Goal: Task Accomplishment & Management: Complete application form

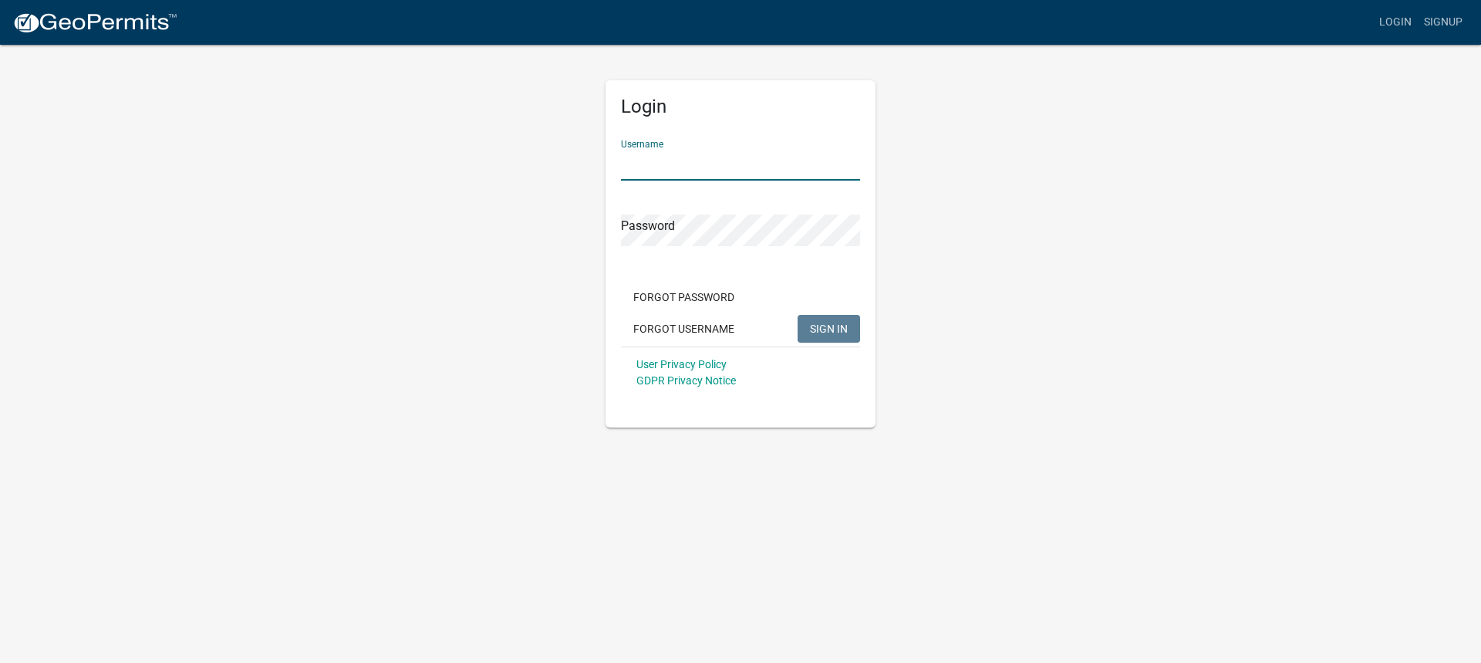
click at [641, 164] on input "Username" at bounding box center [740, 165] width 239 height 32
type input "nbeary"
click at [798, 315] on button "SIGN IN" at bounding box center [829, 329] width 62 height 28
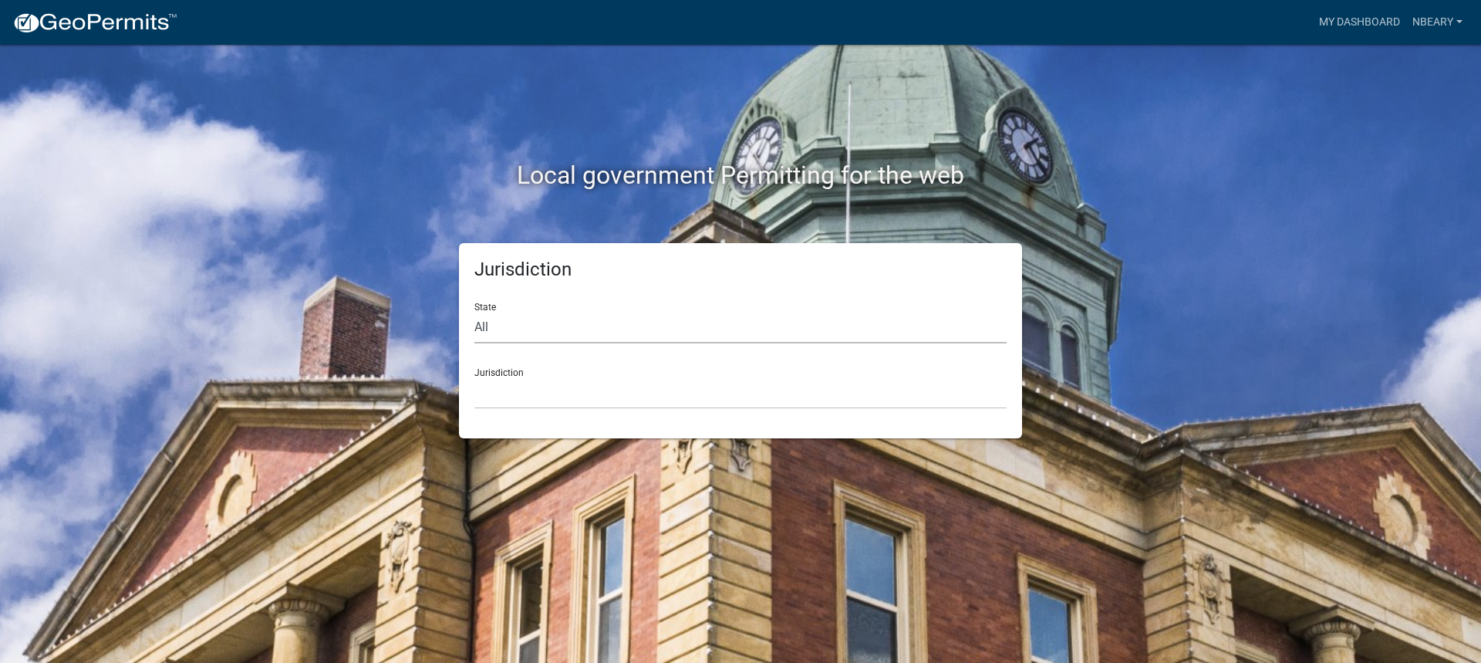
click at [502, 330] on select "All [US_STATE] [US_STATE] [US_STATE] [US_STATE] [US_STATE] [US_STATE] [US_STATE…" at bounding box center [740, 328] width 532 height 32
select select "[US_STATE]"
click at [474, 312] on select "All [US_STATE] [US_STATE] [US_STATE] [US_STATE] [US_STATE] [US_STATE] [US_STATE…" at bounding box center [740, 328] width 532 height 32
click at [495, 382] on select "[GEOGRAPHIC_DATA], [US_STATE] [GEOGRAPHIC_DATA], [US_STATE] [GEOGRAPHIC_DATA], …" at bounding box center [740, 393] width 532 height 32
click at [511, 377] on select "[GEOGRAPHIC_DATA], [US_STATE] City of [GEOGRAPHIC_DATA], [US_STATE] [GEOGRAPHIC…" at bounding box center [740, 393] width 532 height 32
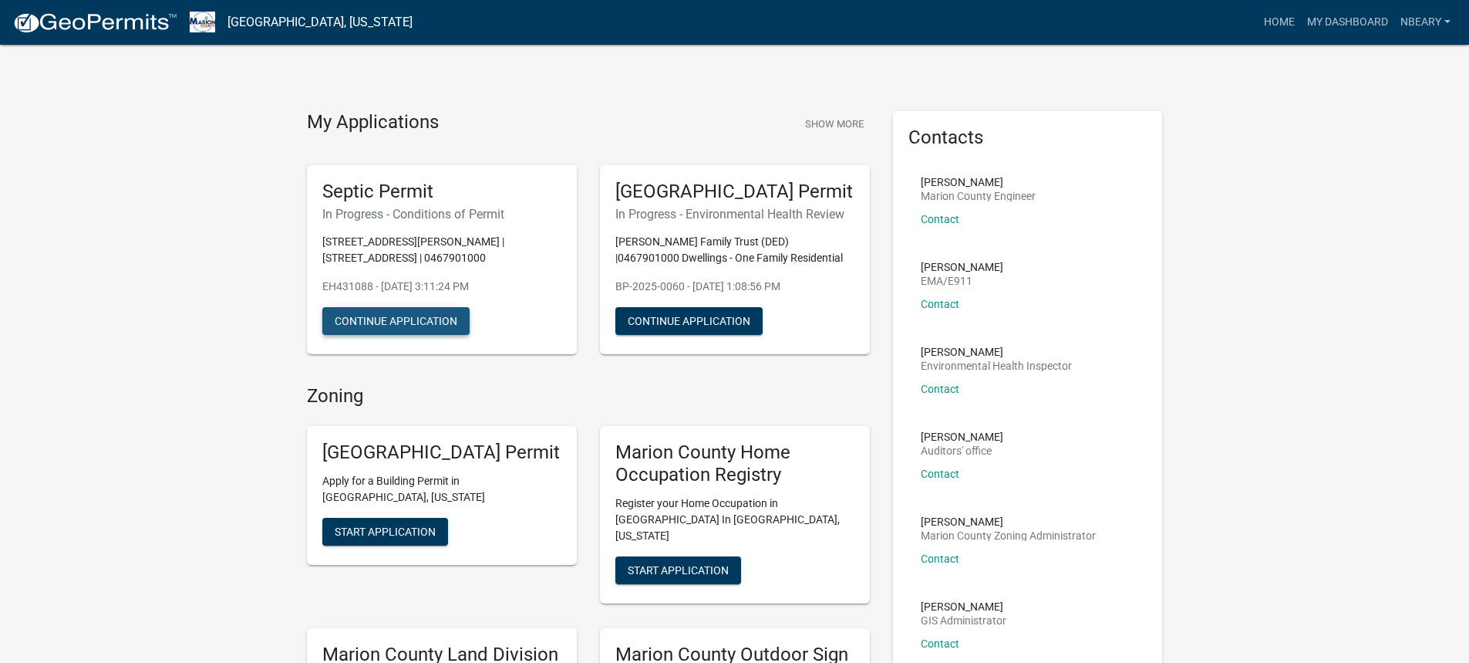
click at [394, 318] on button "Continue Application" at bounding box center [395, 321] width 147 height 28
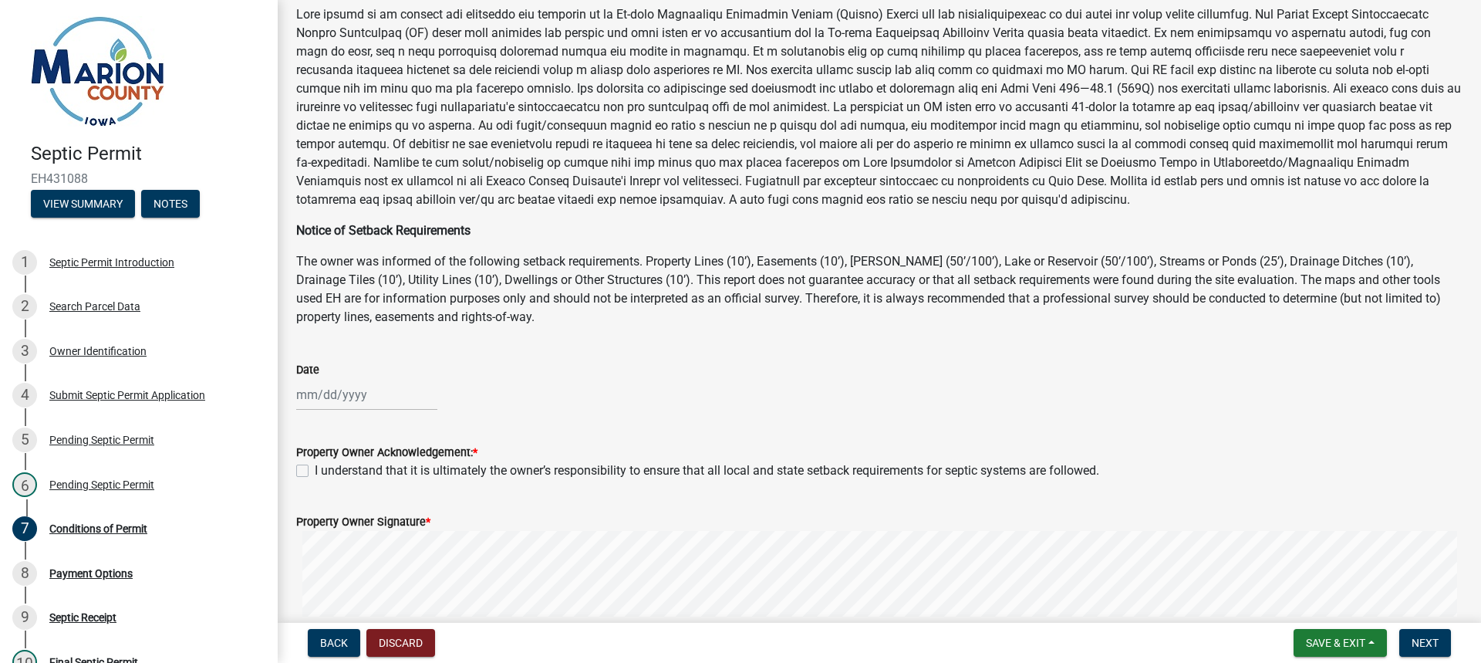
scroll to position [231, 0]
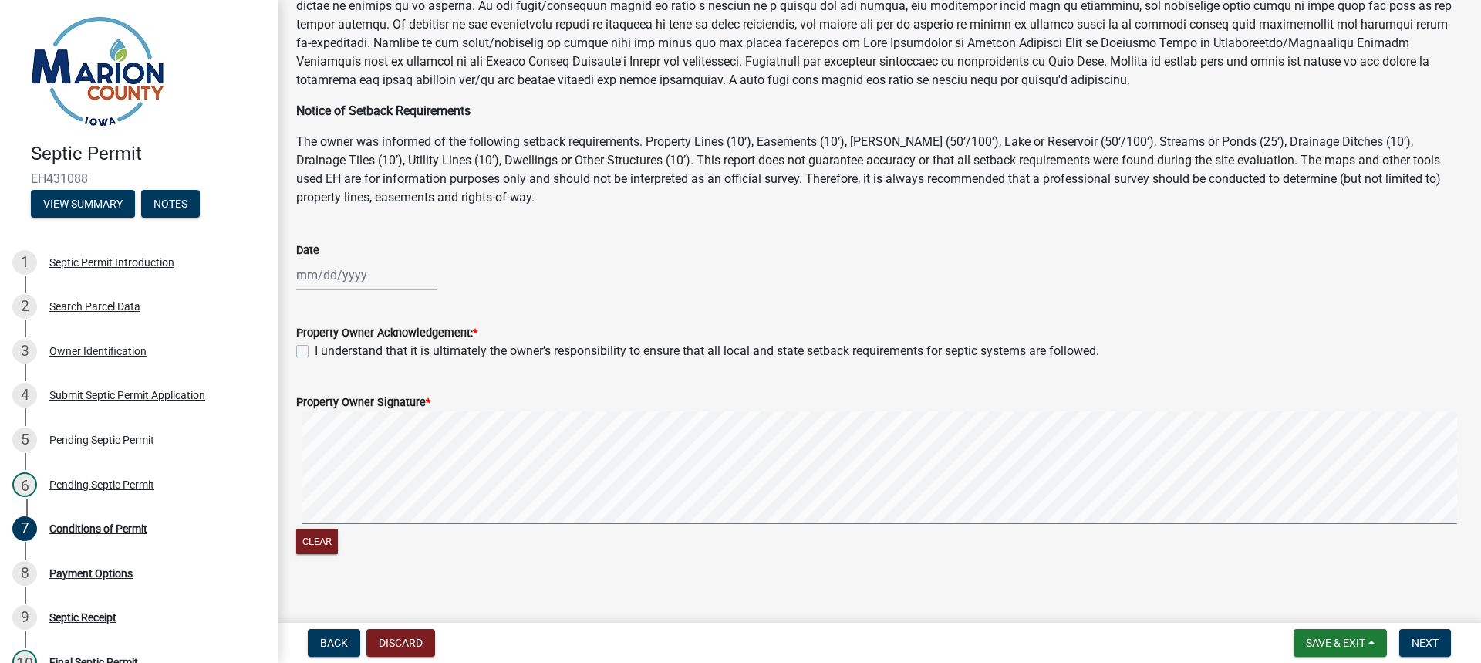
select select "8"
select select "2025"
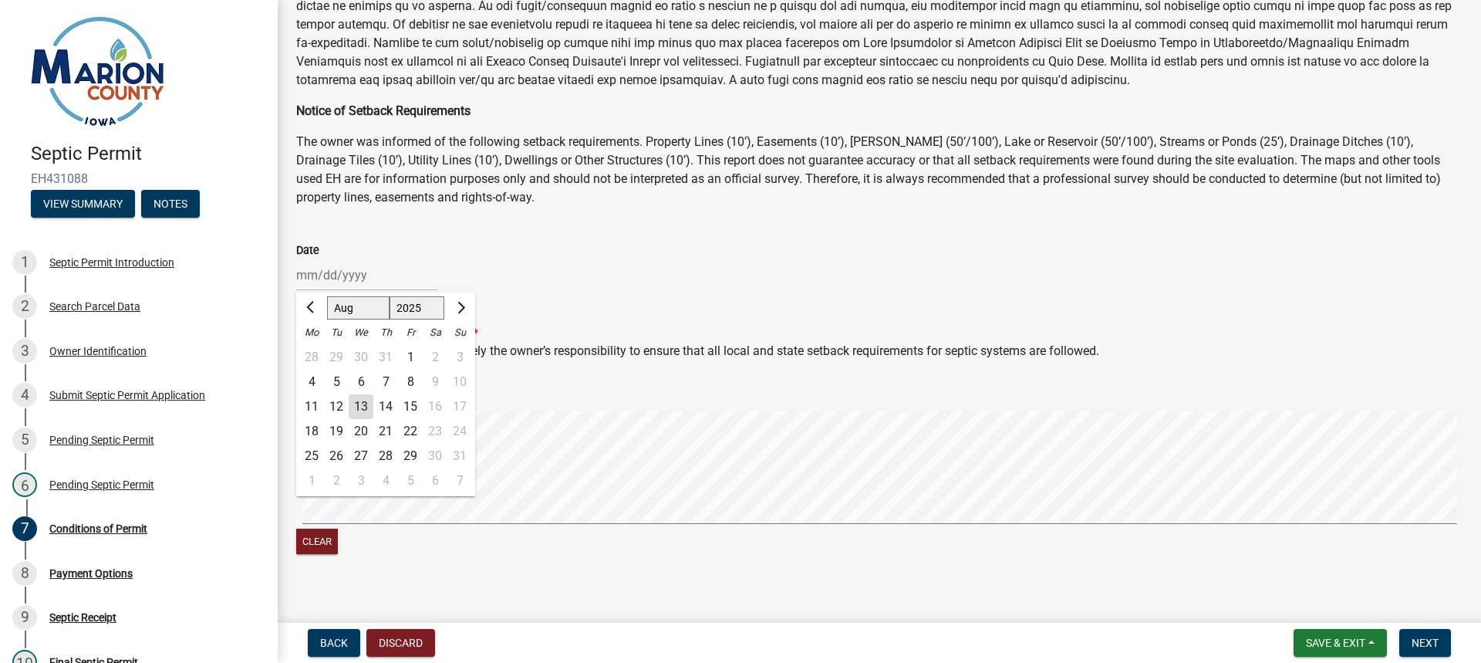
click at [321, 273] on div "[PERSON_NAME] Feb Mar Apr [PERSON_NAME][DATE] Oct Nov [DATE] 1526 1527 1528 152…" at bounding box center [366, 275] width 141 height 32
click at [352, 407] on div "13" at bounding box center [361, 406] width 25 height 25
type input "[DATE]"
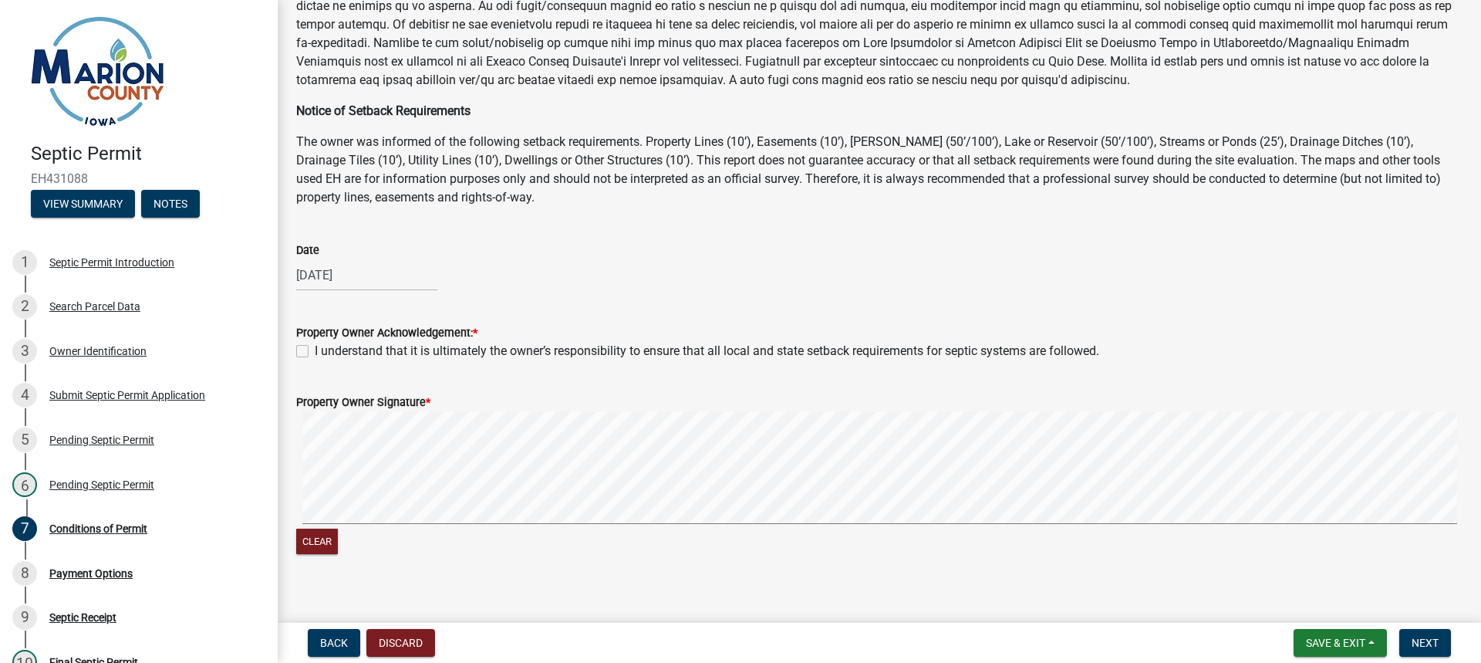
click at [315, 349] on label "I understand that it is ultimately the owner’s responsibility to ensure that al…" at bounding box center [707, 351] width 784 height 19
click at [315, 349] on input "I understand that it is ultimately the owner’s responsibility to ensure that al…" at bounding box center [320, 347] width 10 height 10
checkbox input "true"
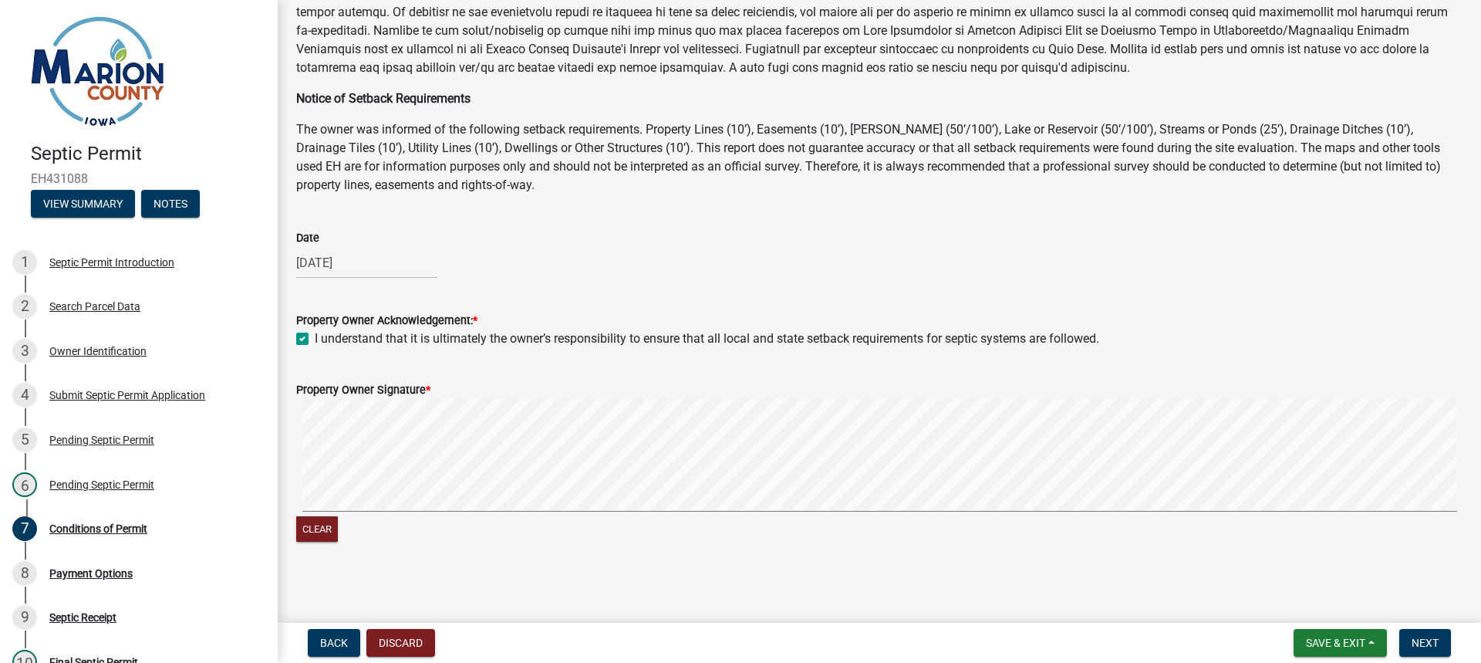
scroll to position [247, 0]
click at [409, 522] on div "Clear" at bounding box center [879, 469] width 1166 height 147
click at [555, 516] on div "Clear" at bounding box center [879, 469] width 1166 height 147
click at [804, 508] on signature-pad at bounding box center [879, 454] width 1166 height 117
click at [1423, 648] on span "Next" at bounding box center [1425, 642] width 27 height 12
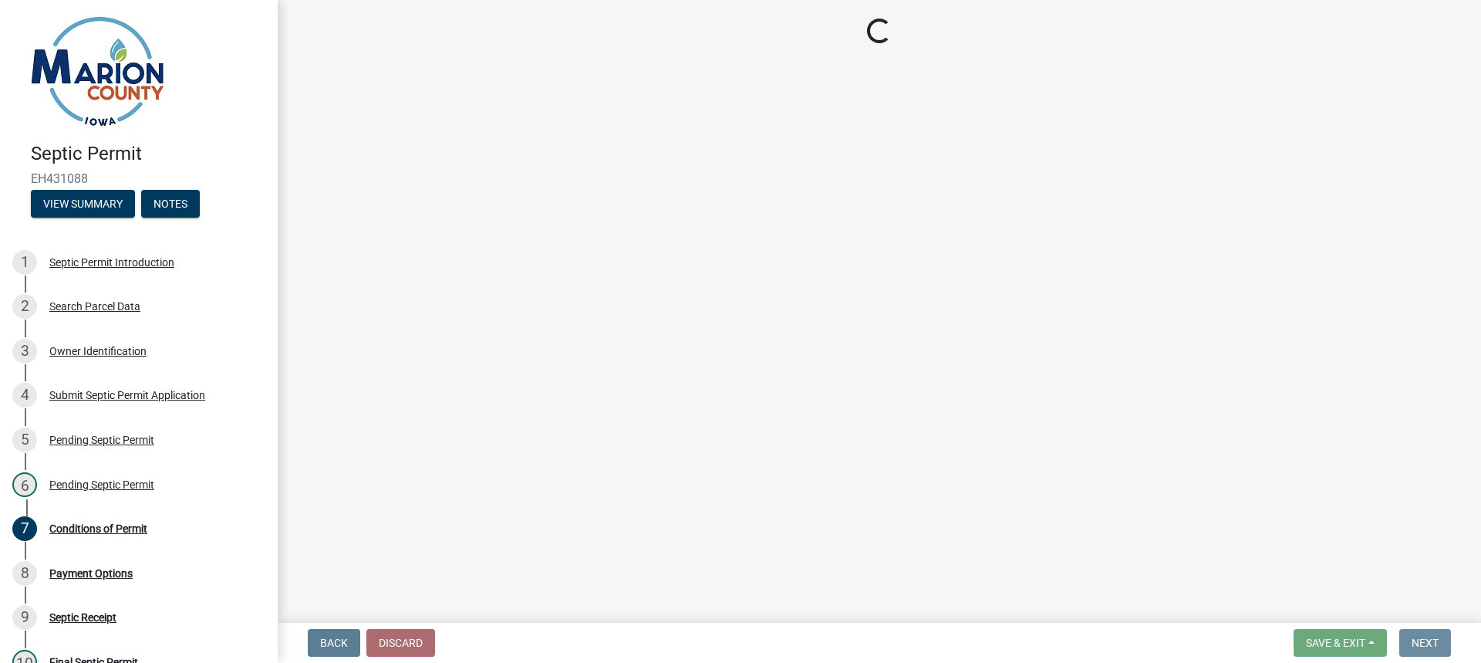
scroll to position [0, 0]
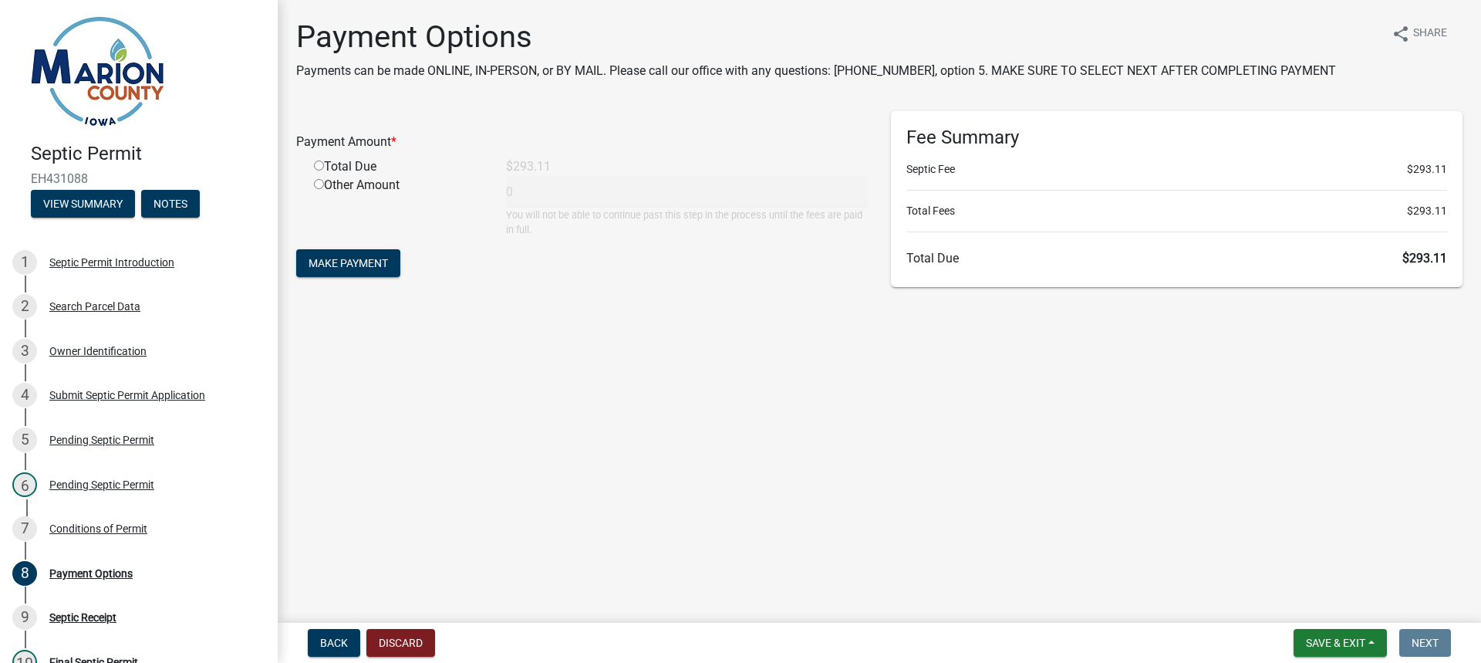
click at [318, 167] on input "radio" at bounding box center [319, 165] width 10 height 10
radio input "true"
type input "293.11"
click at [374, 263] on span "Make Payment" at bounding box center [348, 263] width 79 height 12
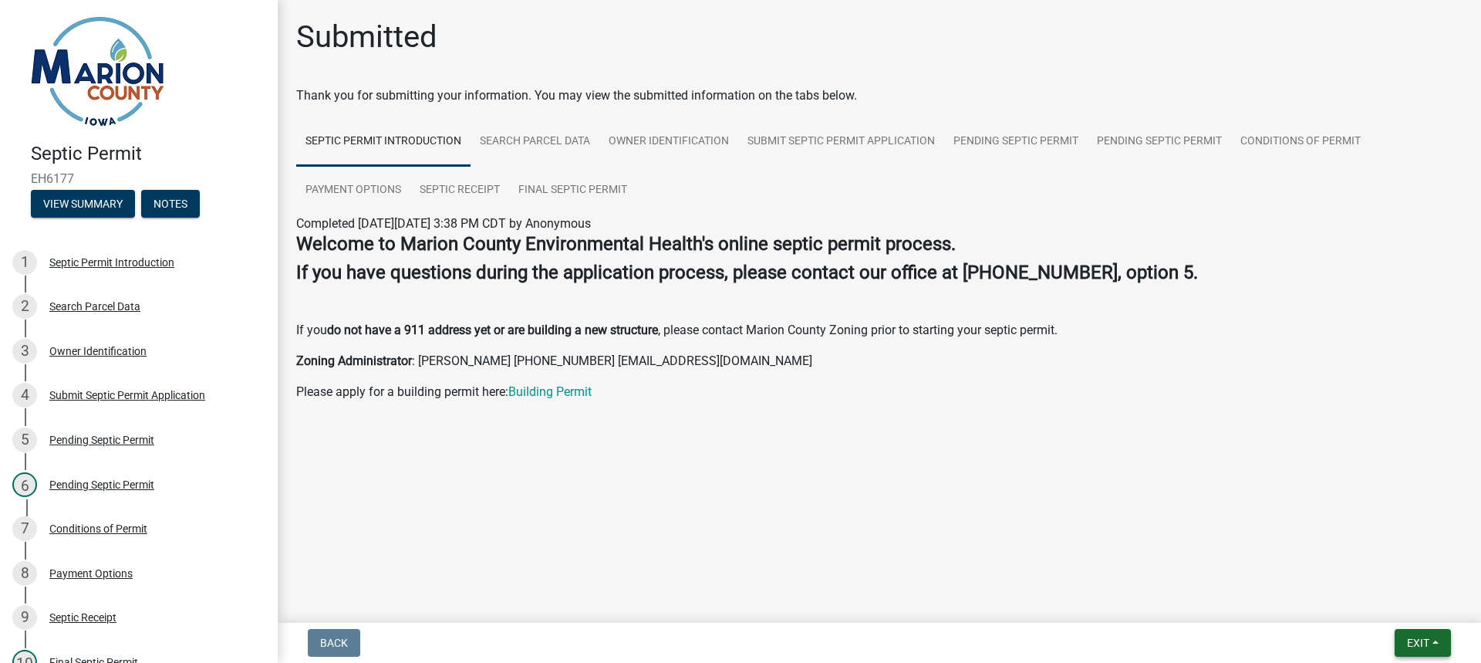
click at [1411, 639] on span "Exit" at bounding box center [1418, 642] width 22 height 12
click at [1363, 602] on button "Save & Exit" at bounding box center [1389, 602] width 123 height 37
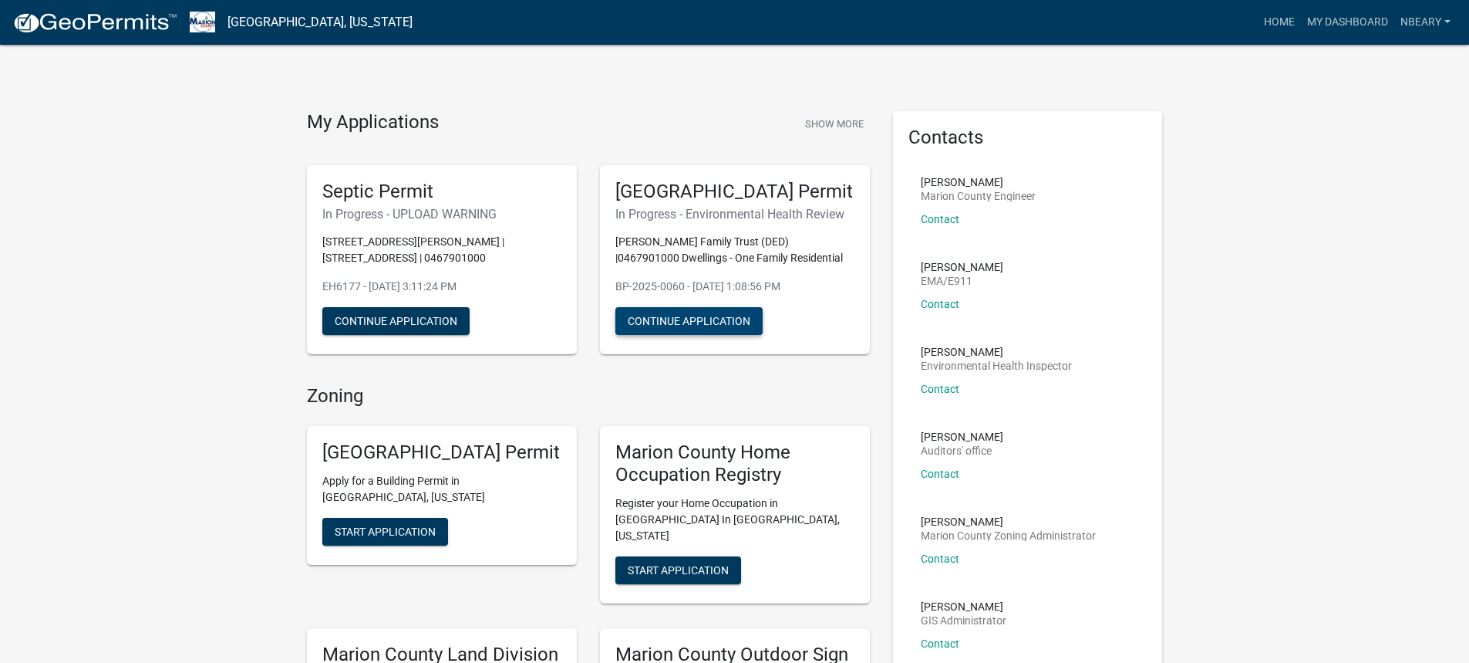
click at [673, 335] on button "Continue Application" at bounding box center [689, 321] width 147 height 28
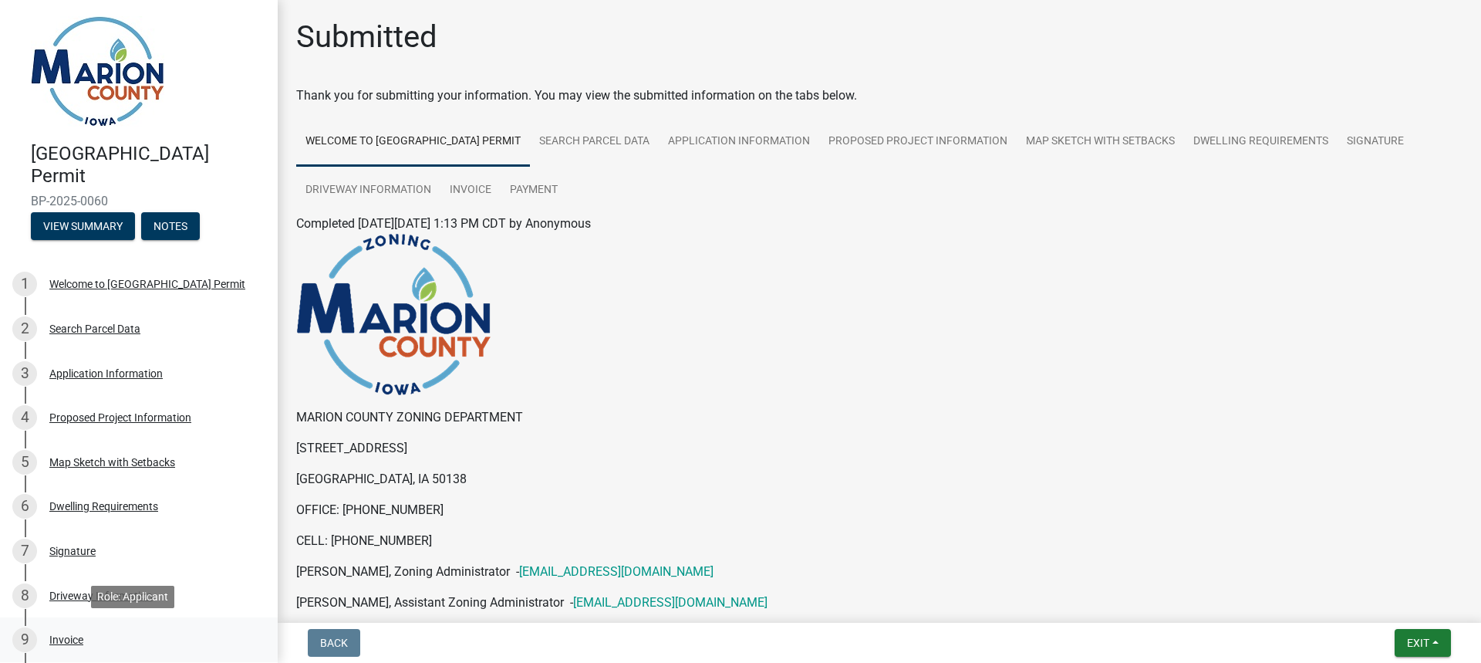
click at [62, 636] on div "Invoice" at bounding box center [66, 639] width 34 height 11
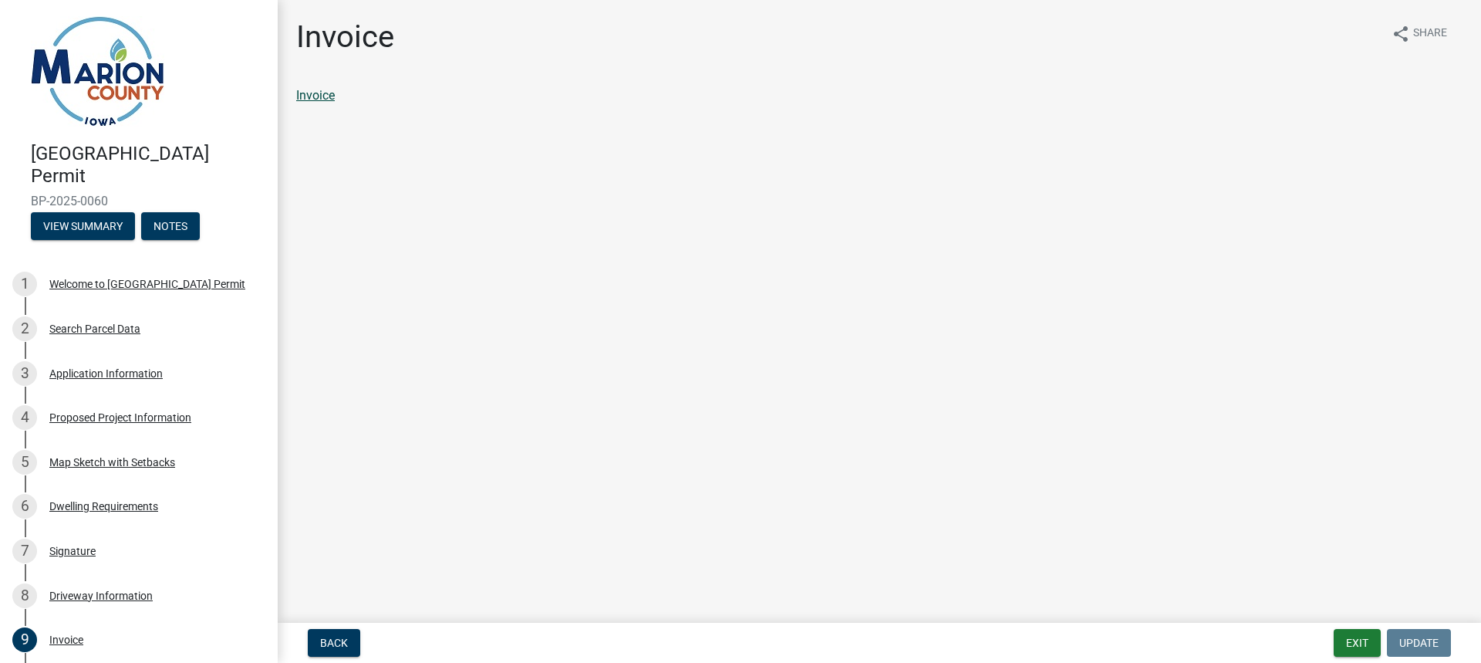
click at [316, 99] on link "Invoice" at bounding box center [315, 95] width 39 height 15
click at [74, 225] on button "View Summary" at bounding box center [83, 226] width 104 height 28
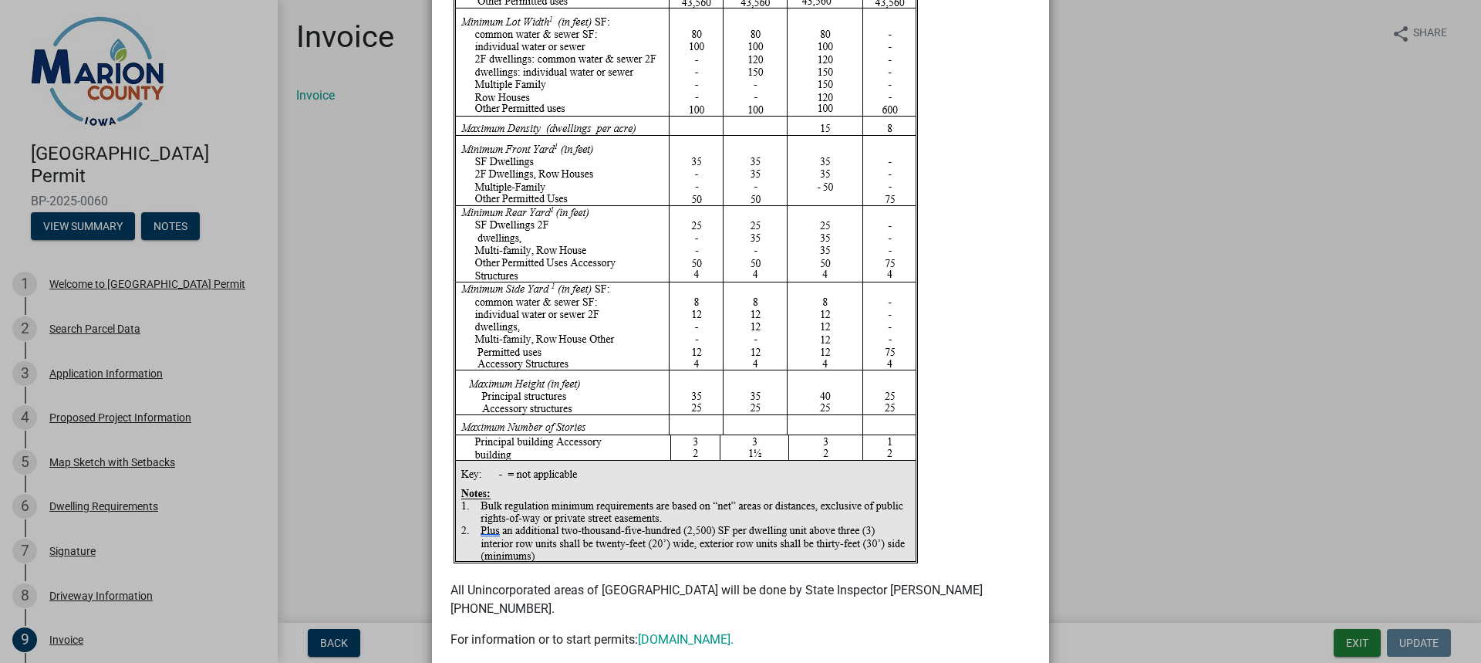
scroll to position [3465, 0]
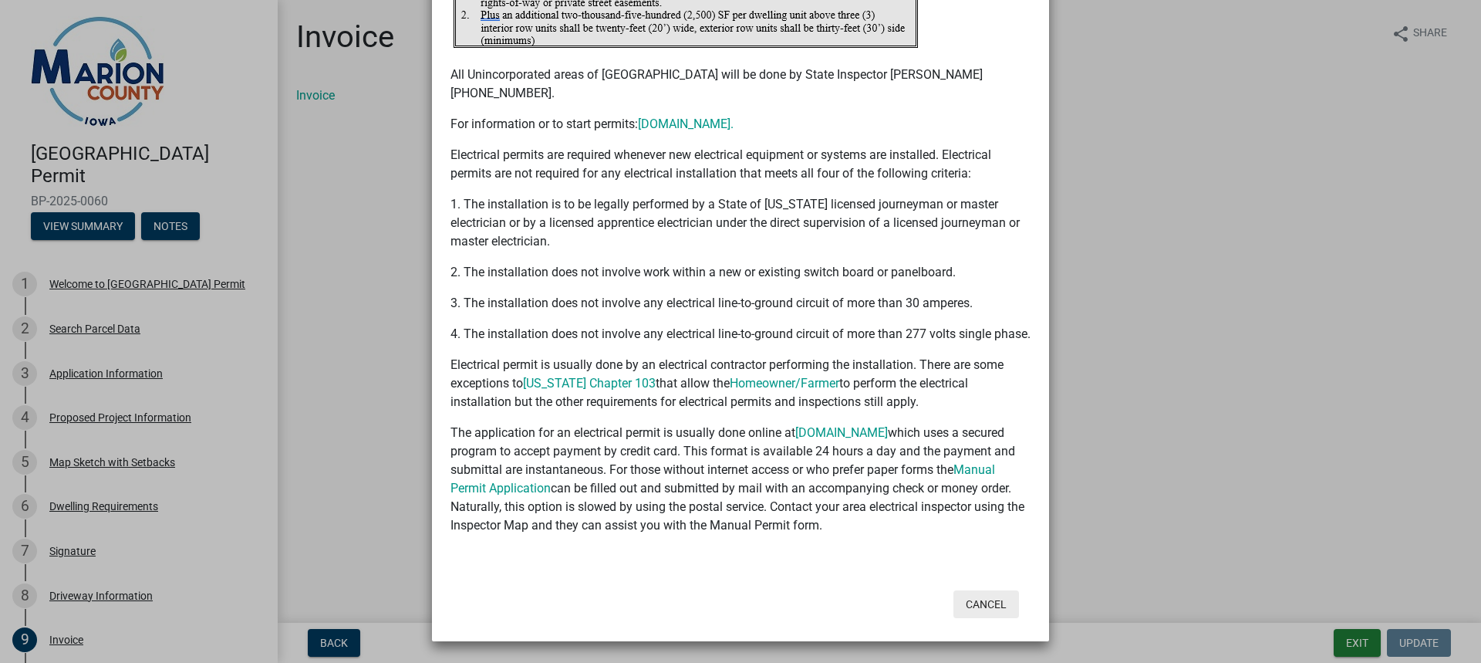
click at [988, 608] on button "Cancel" at bounding box center [986, 604] width 66 height 28
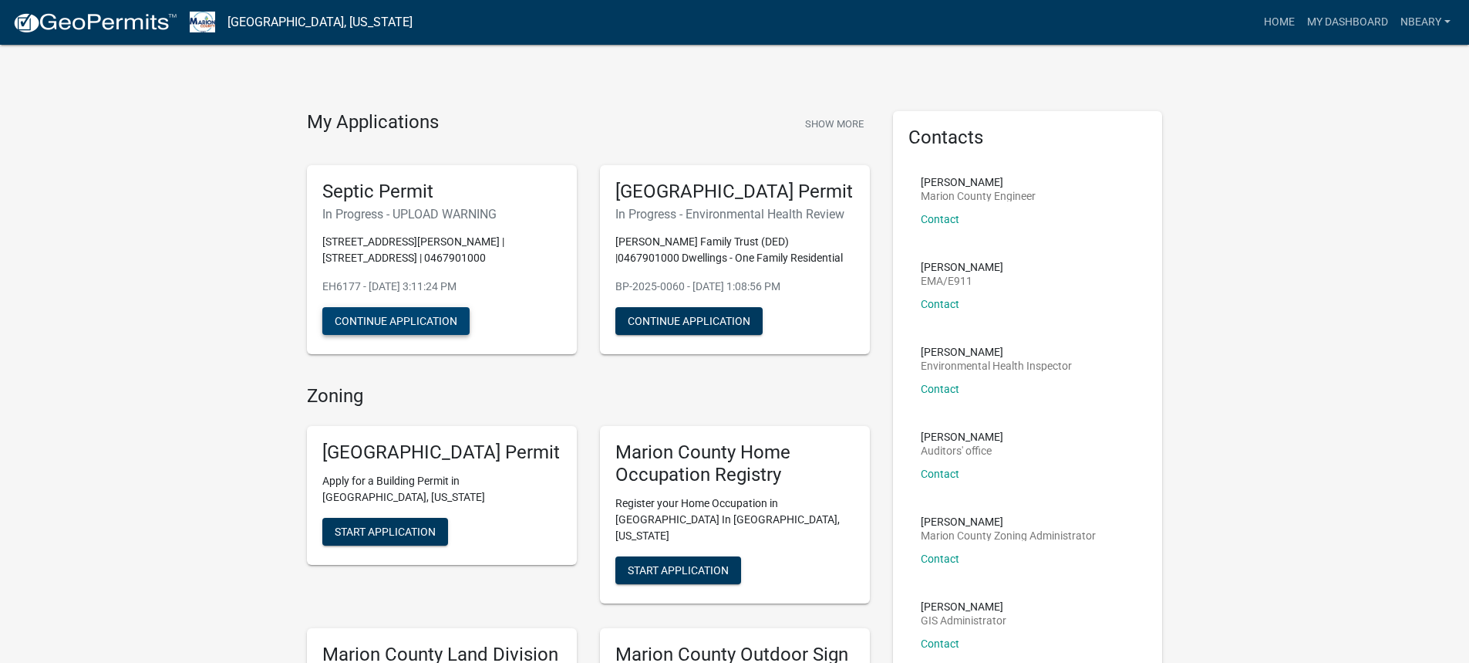
click at [393, 326] on button "Continue Application" at bounding box center [395, 321] width 147 height 28
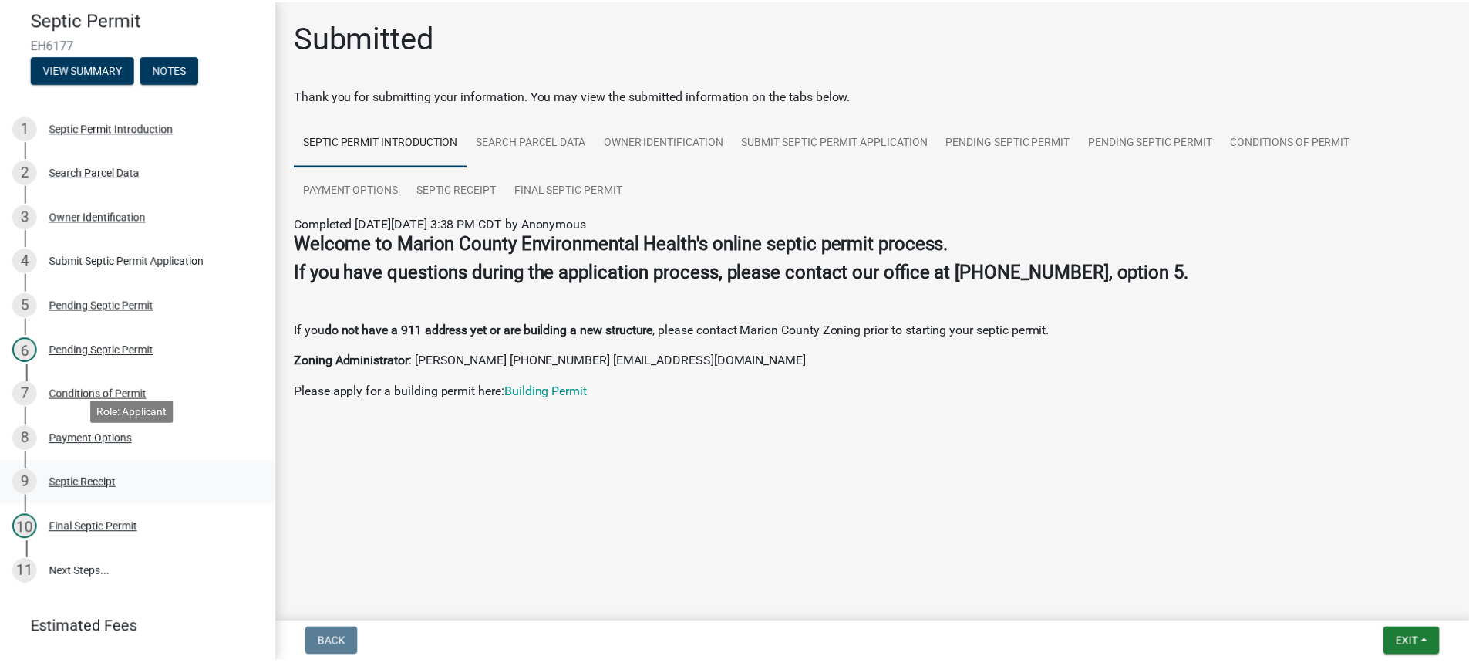
scroll to position [209, 0]
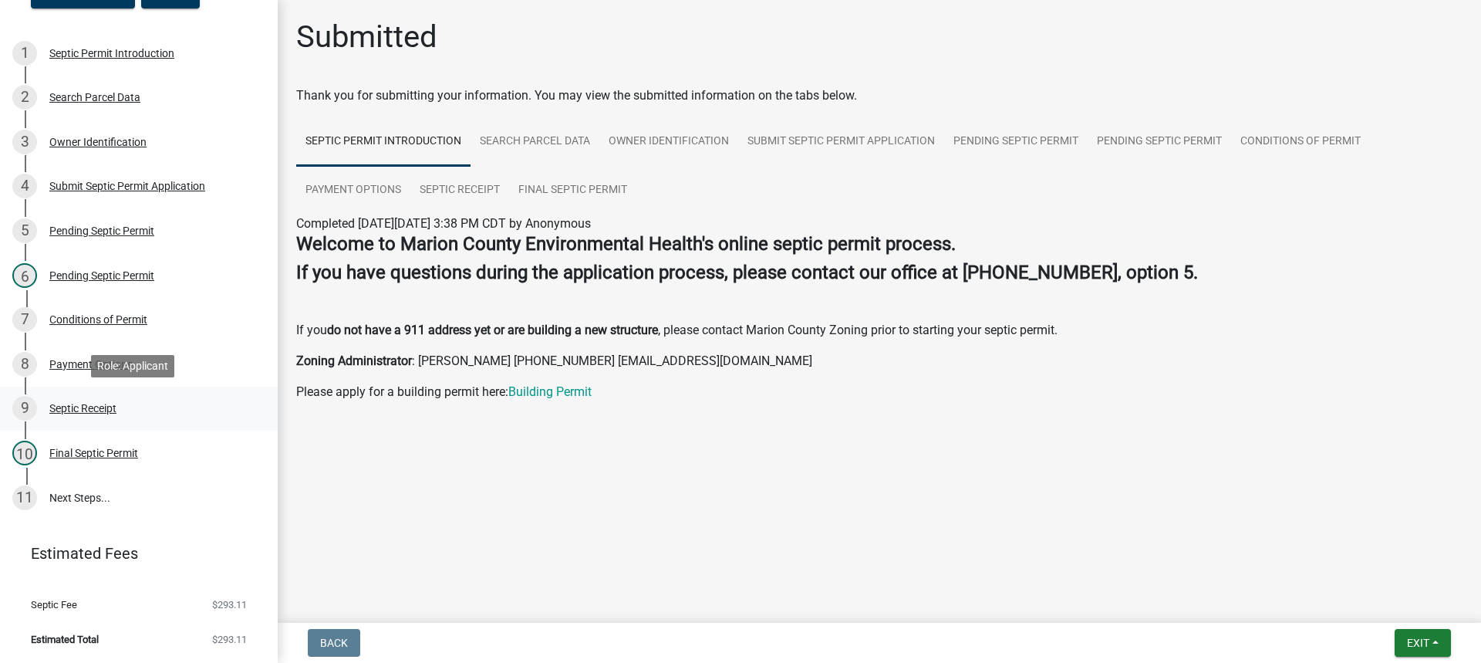
click at [72, 409] on div "Septic Receipt" at bounding box center [82, 408] width 67 height 11
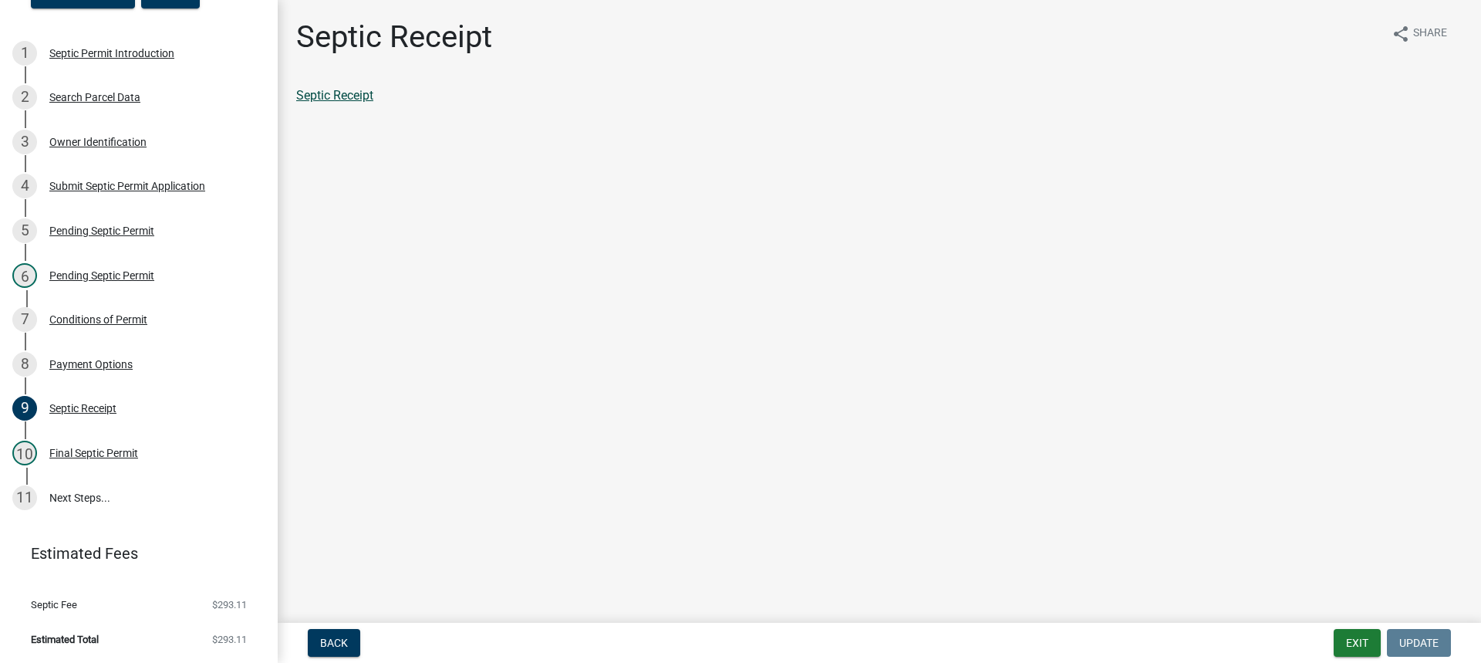
click at [349, 94] on link "Septic Receipt" at bounding box center [334, 95] width 77 height 15
click at [1355, 646] on button "Exit" at bounding box center [1357, 643] width 47 height 28
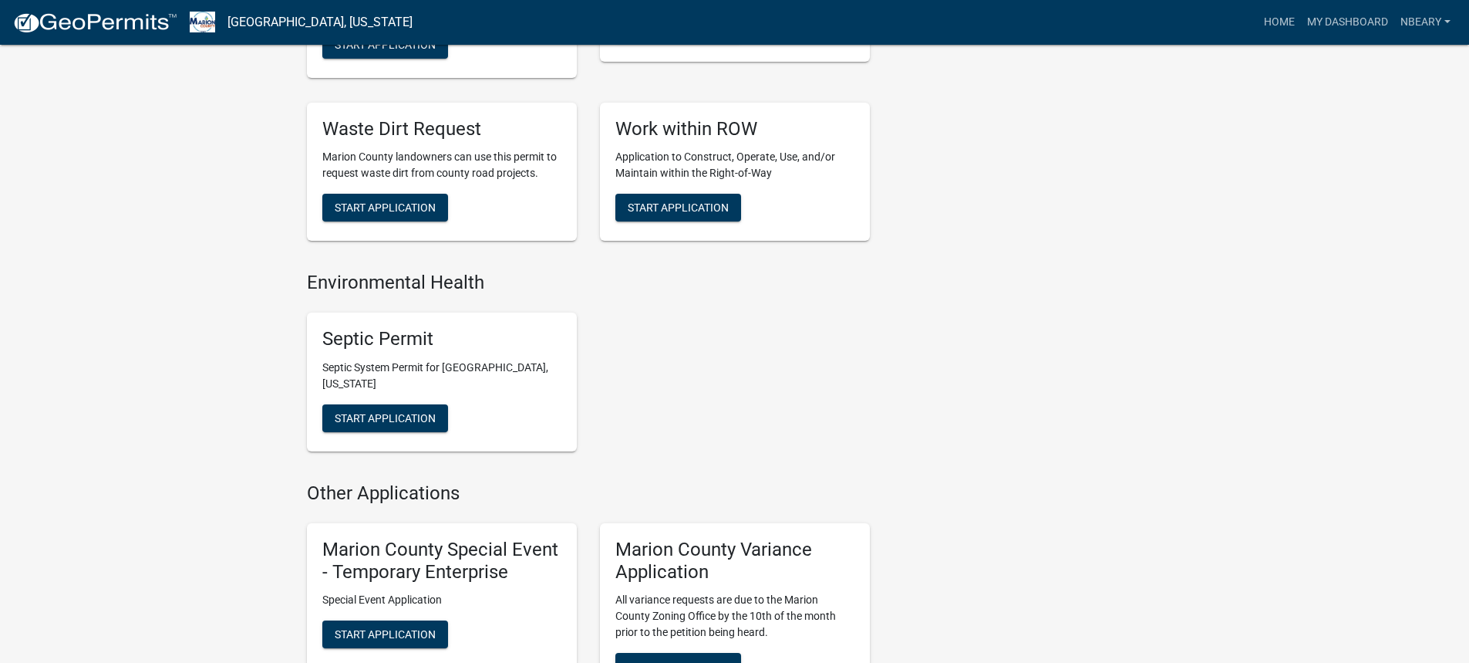
scroll to position [1311, 0]
